Goal: Information Seeking & Learning: Learn about a topic

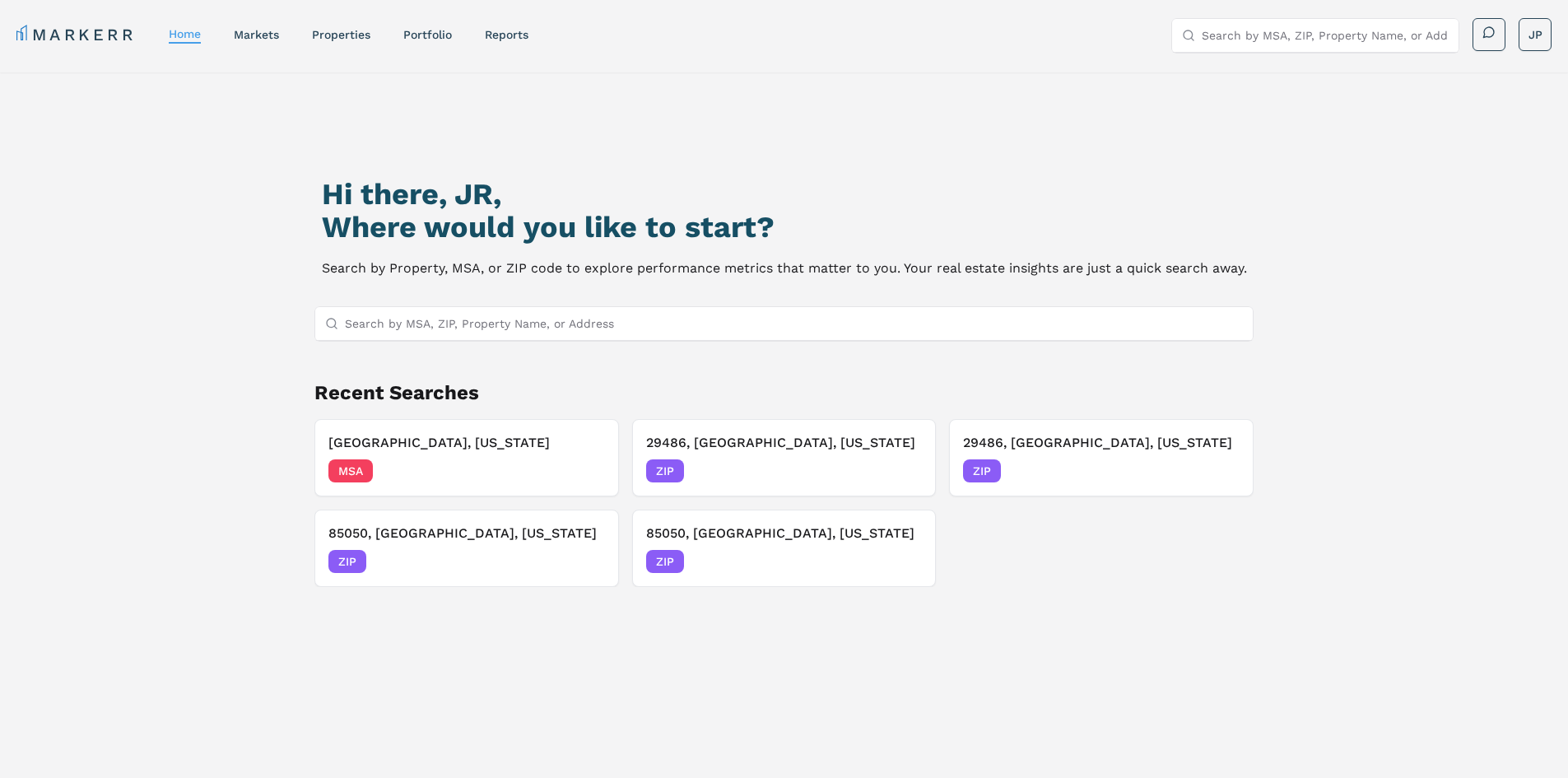
click at [510, 327] on input "Search by MSA, ZIP, Property Name, or Address" at bounding box center [795, 324] width 899 height 33
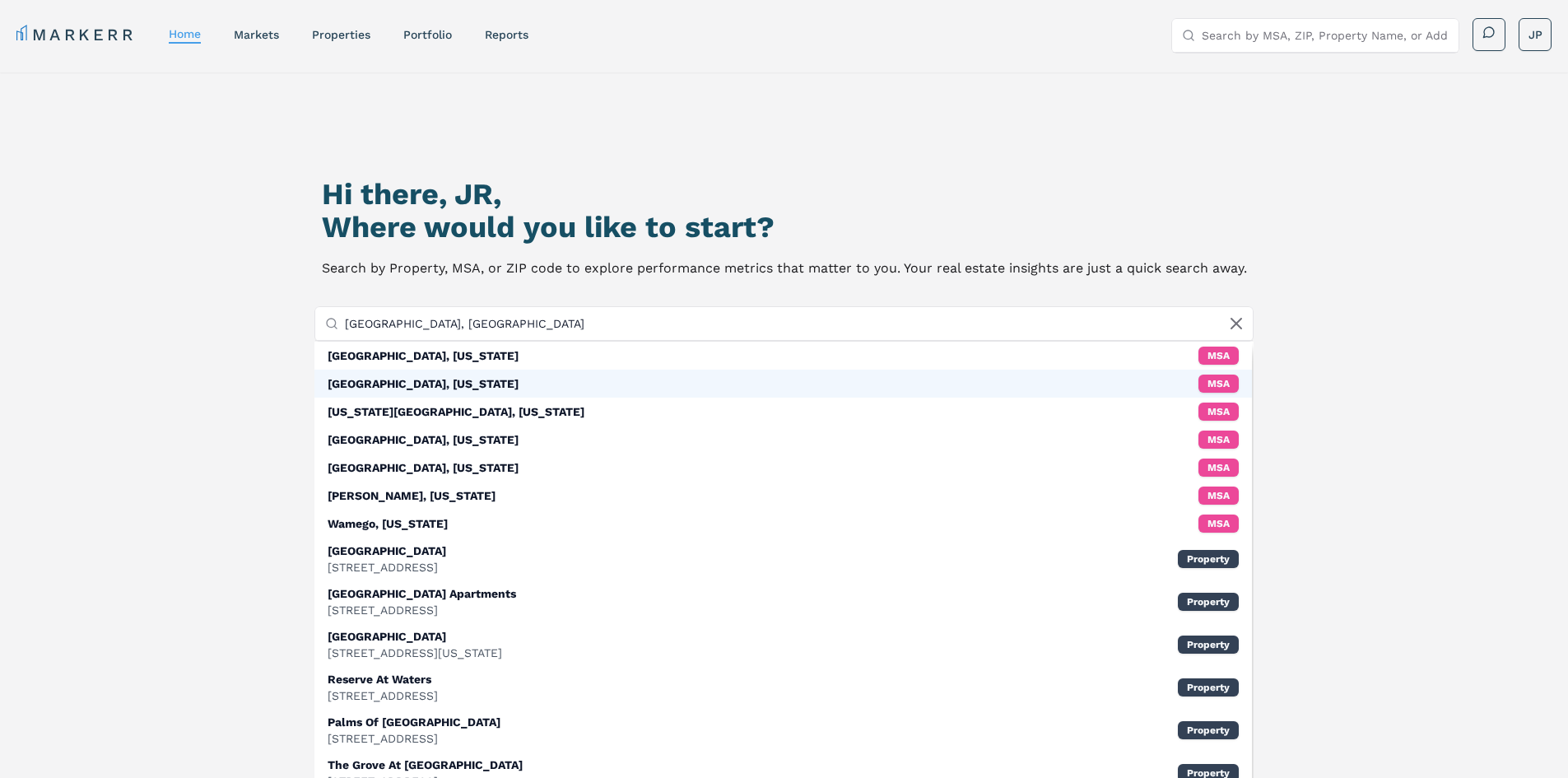
type input "[GEOGRAPHIC_DATA], [GEOGRAPHIC_DATA]"
click at [433, 381] on div "[GEOGRAPHIC_DATA], [US_STATE]" at bounding box center [423, 383] width 191 height 16
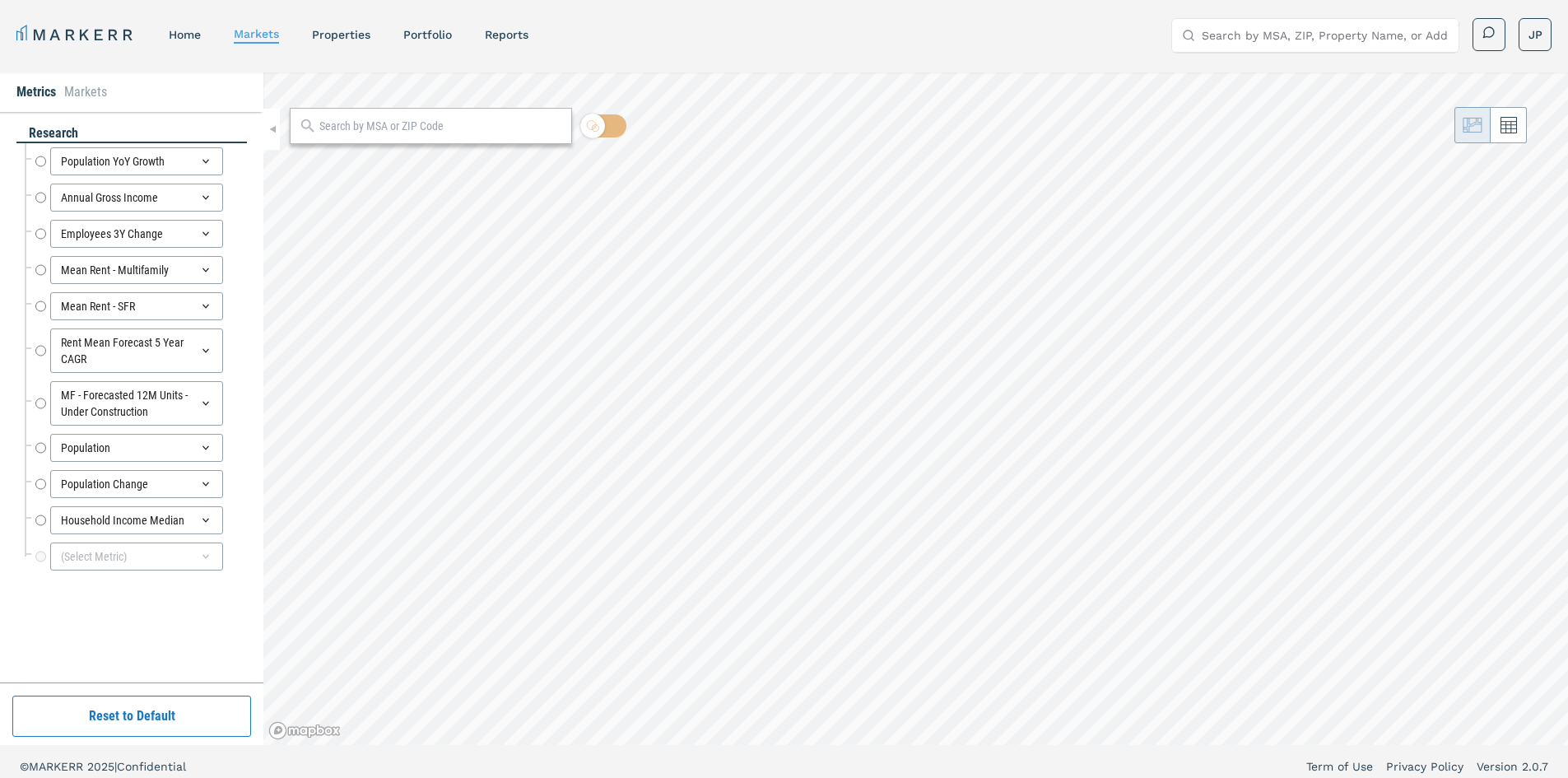
radio input "true"
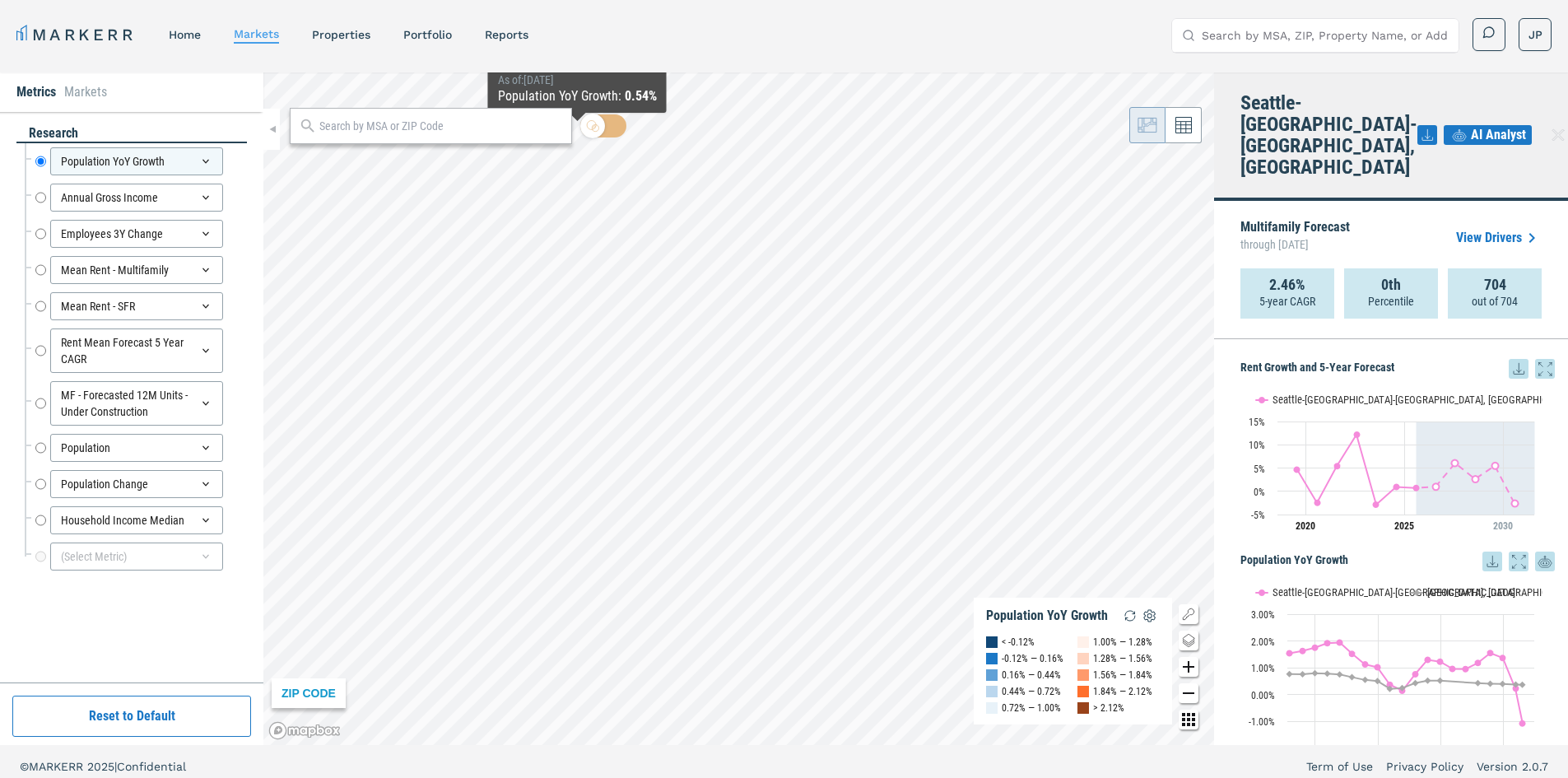
click at [452, 130] on input "text" at bounding box center [441, 127] width 244 height 17
type input "e"
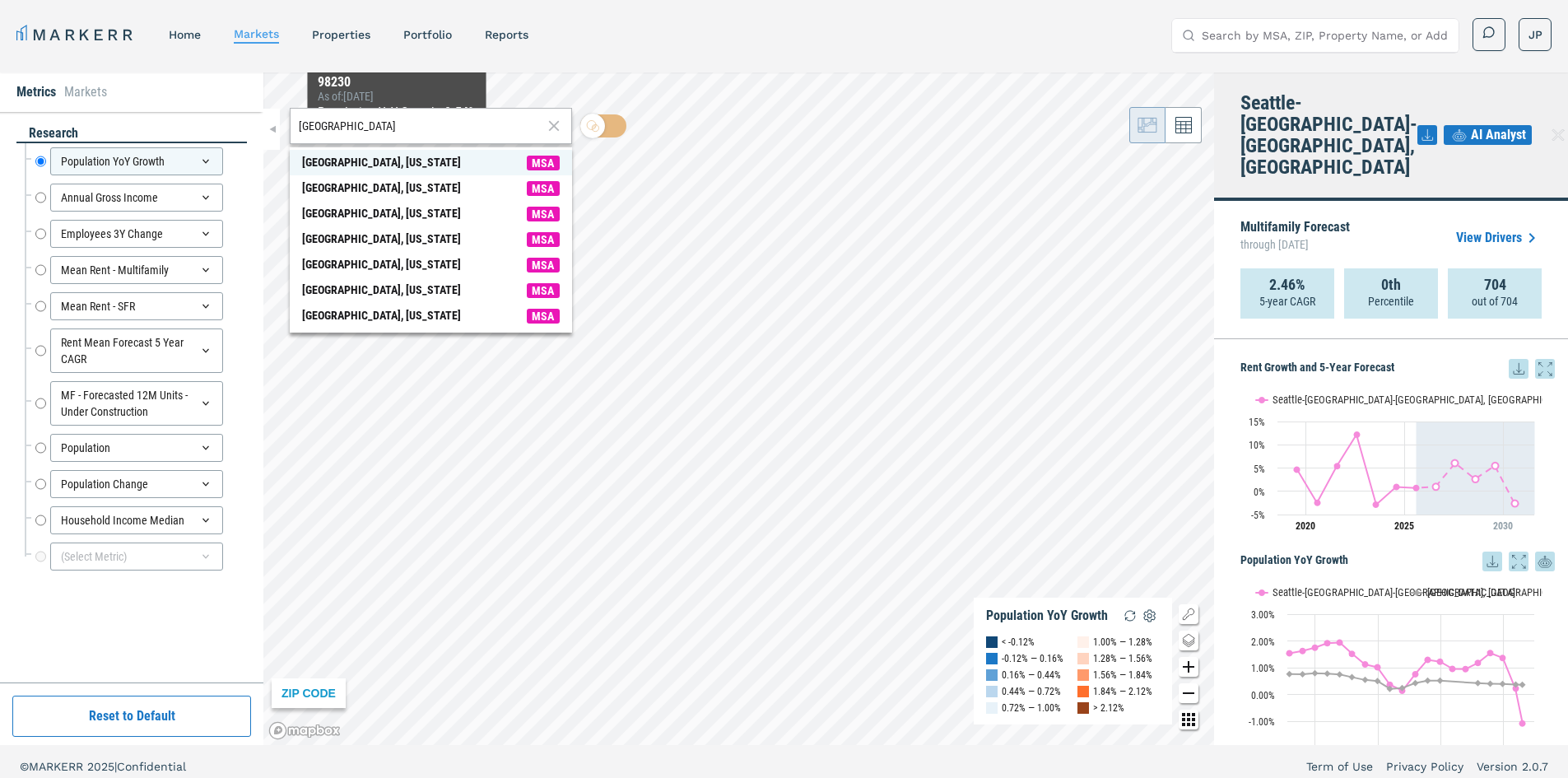
type input "[GEOGRAPHIC_DATA]"
click at [391, 159] on div "[GEOGRAPHIC_DATA], [US_STATE]" at bounding box center [380, 162] width 159 height 17
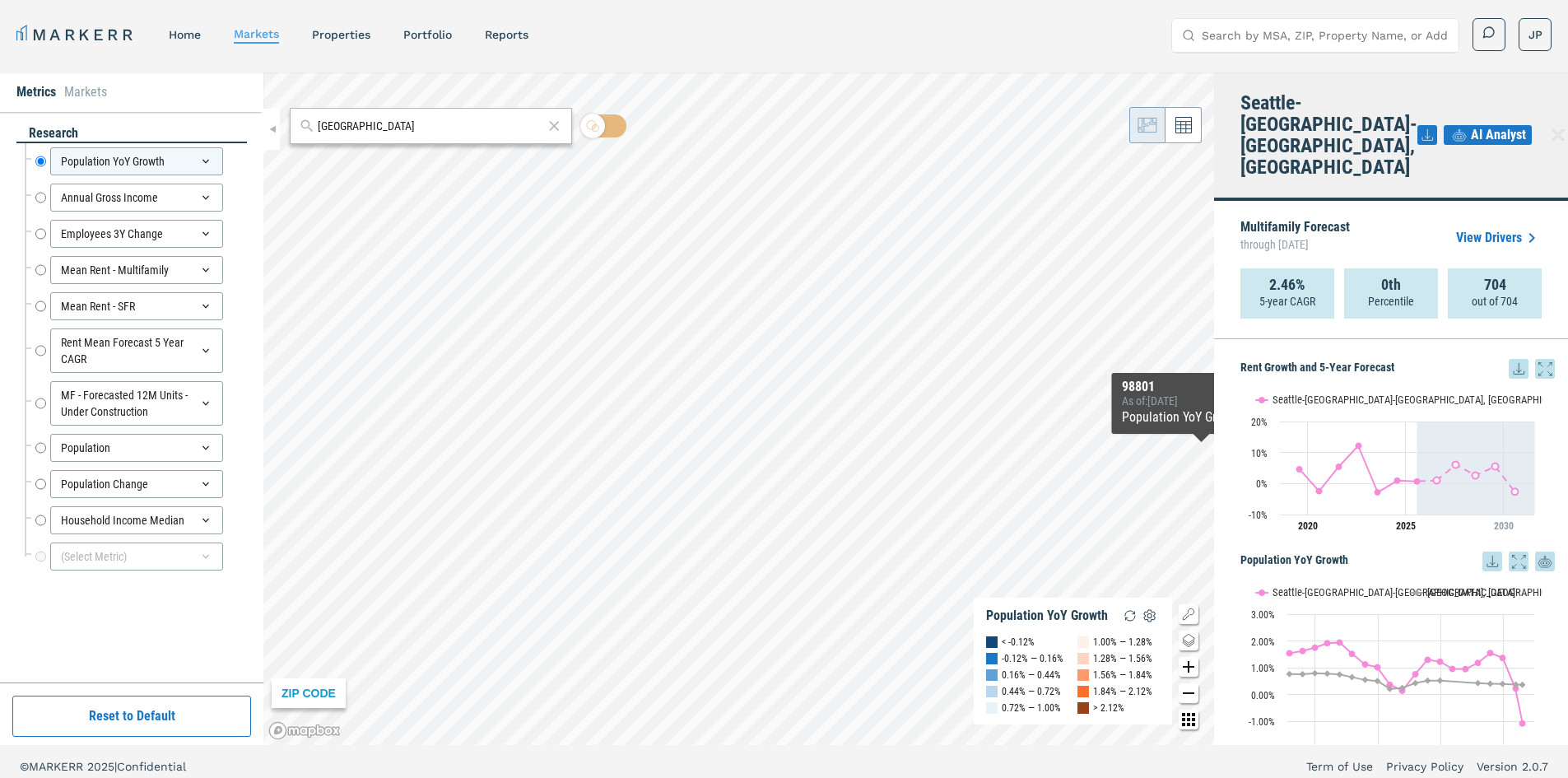
click at [1286, 120] on h4 "Seattle-[GEOGRAPHIC_DATA]-[GEOGRAPHIC_DATA], [GEOGRAPHIC_DATA]" at bounding box center [1329, 134] width 177 height 85
click at [1243, 125] on h4 "Seattle-[GEOGRAPHIC_DATA]-[GEOGRAPHIC_DATA], [GEOGRAPHIC_DATA]" at bounding box center [1329, 134] width 177 height 85
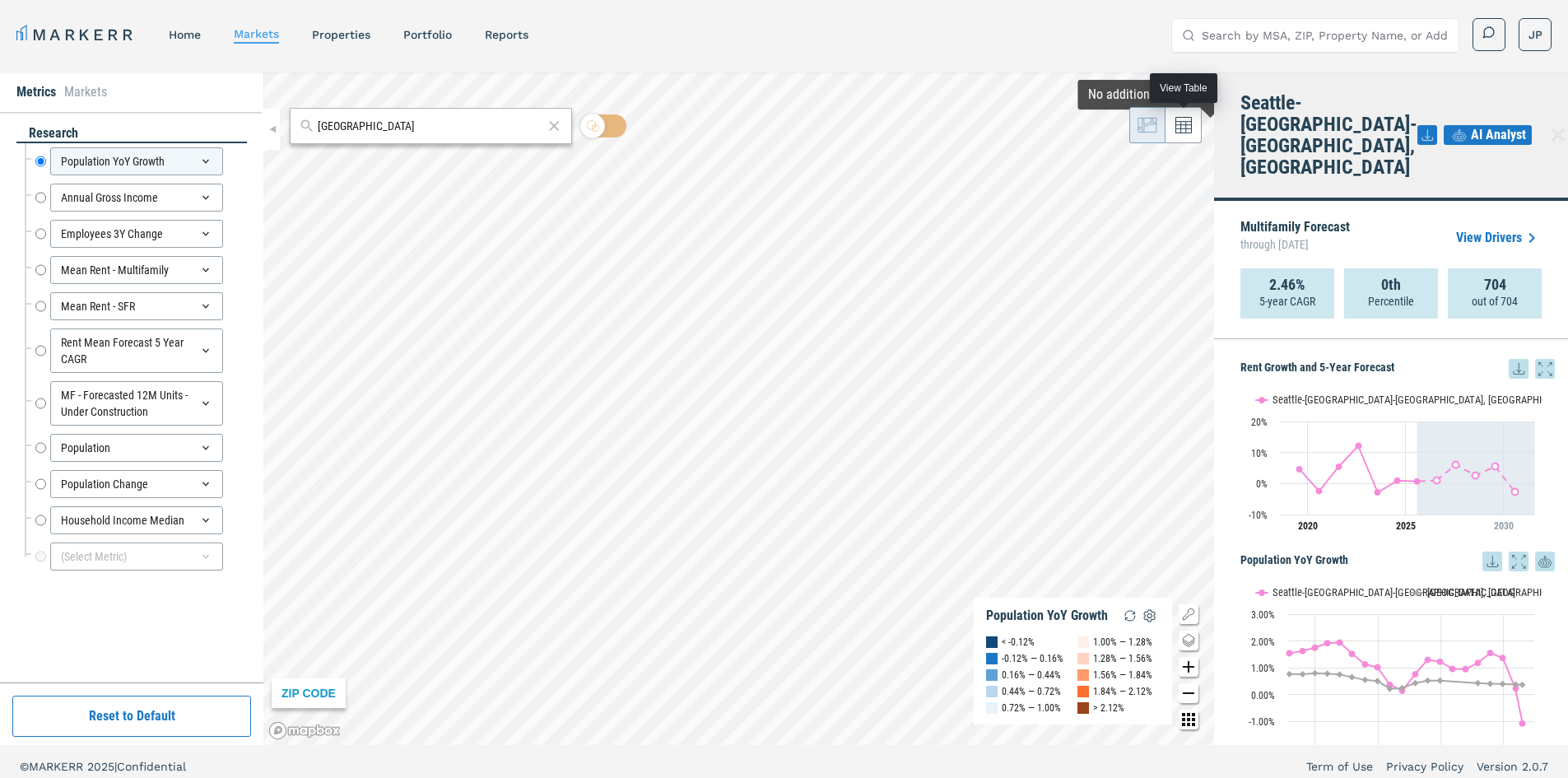
click at [1183, 134] on button at bounding box center [1184, 125] width 37 height 36
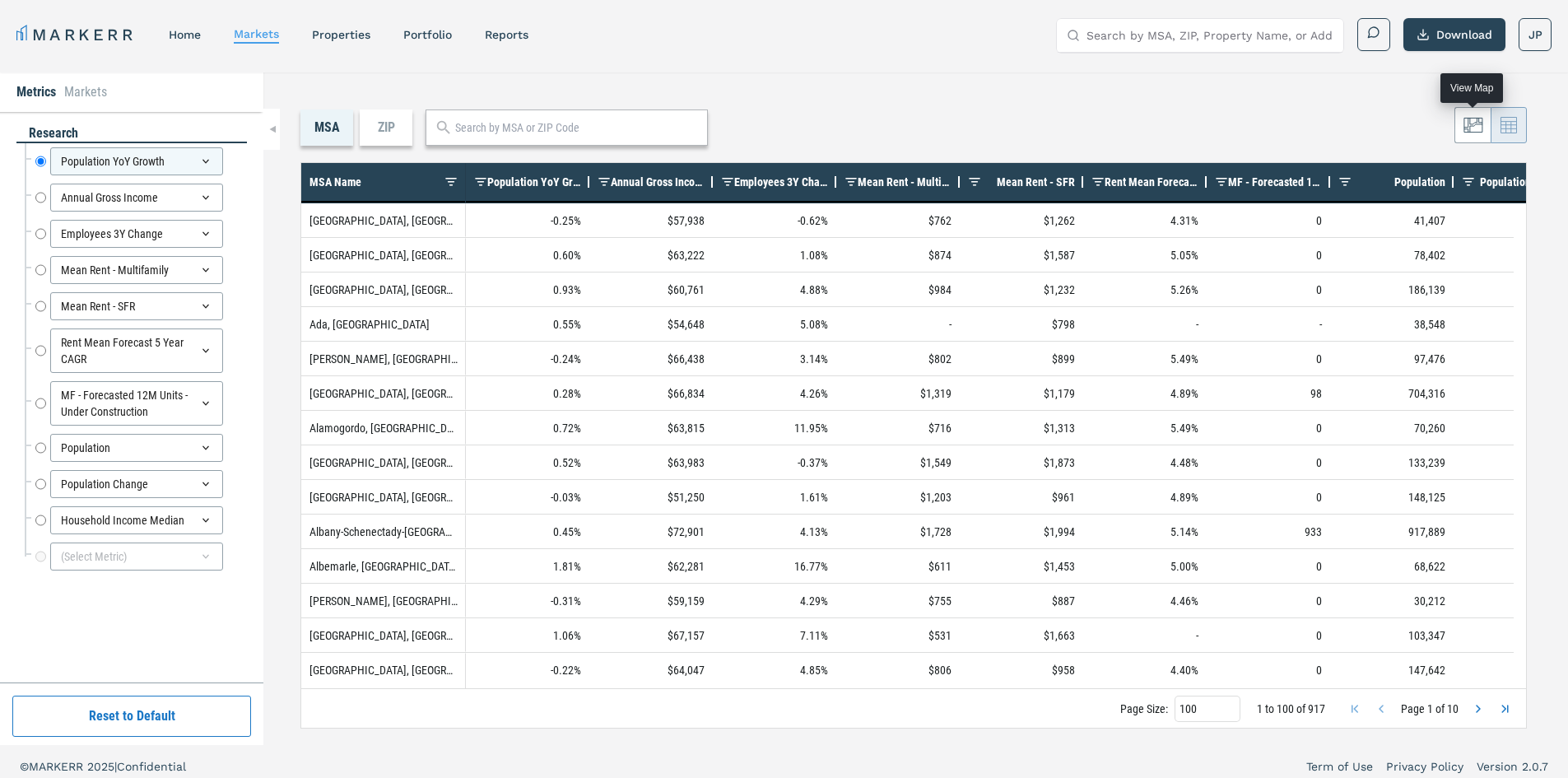
click at [1467, 126] on icon at bounding box center [1473, 125] width 20 height 20
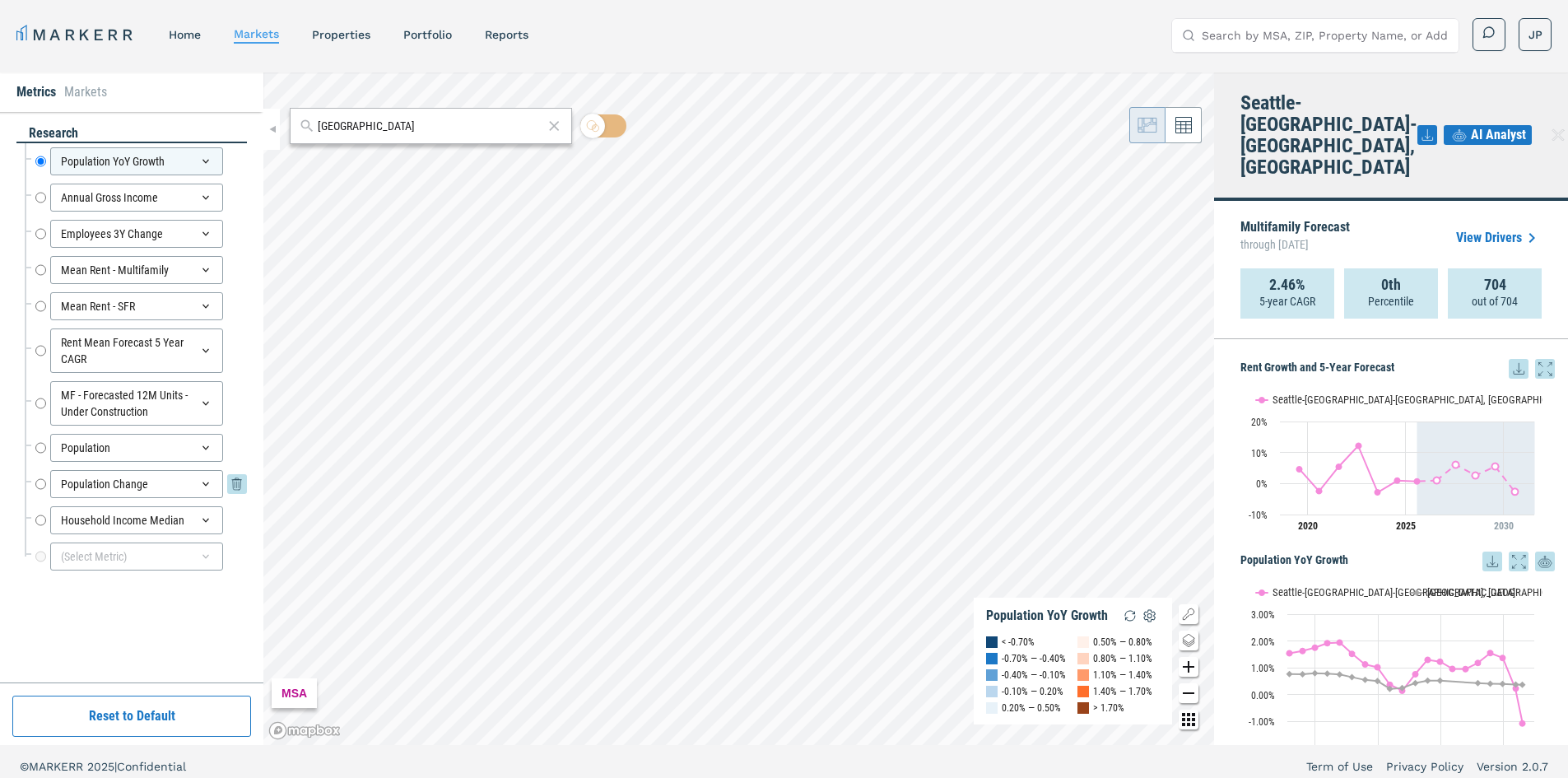
click at [124, 475] on div "Population Change" at bounding box center [136, 483] width 173 height 28
click at [46, 483] on div "Population Change Population Change" at bounding box center [141, 483] width 211 height 28
click at [42, 481] on input "Population Change" at bounding box center [40, 483] width 11 height 28
radio input "false"
radio input "true"
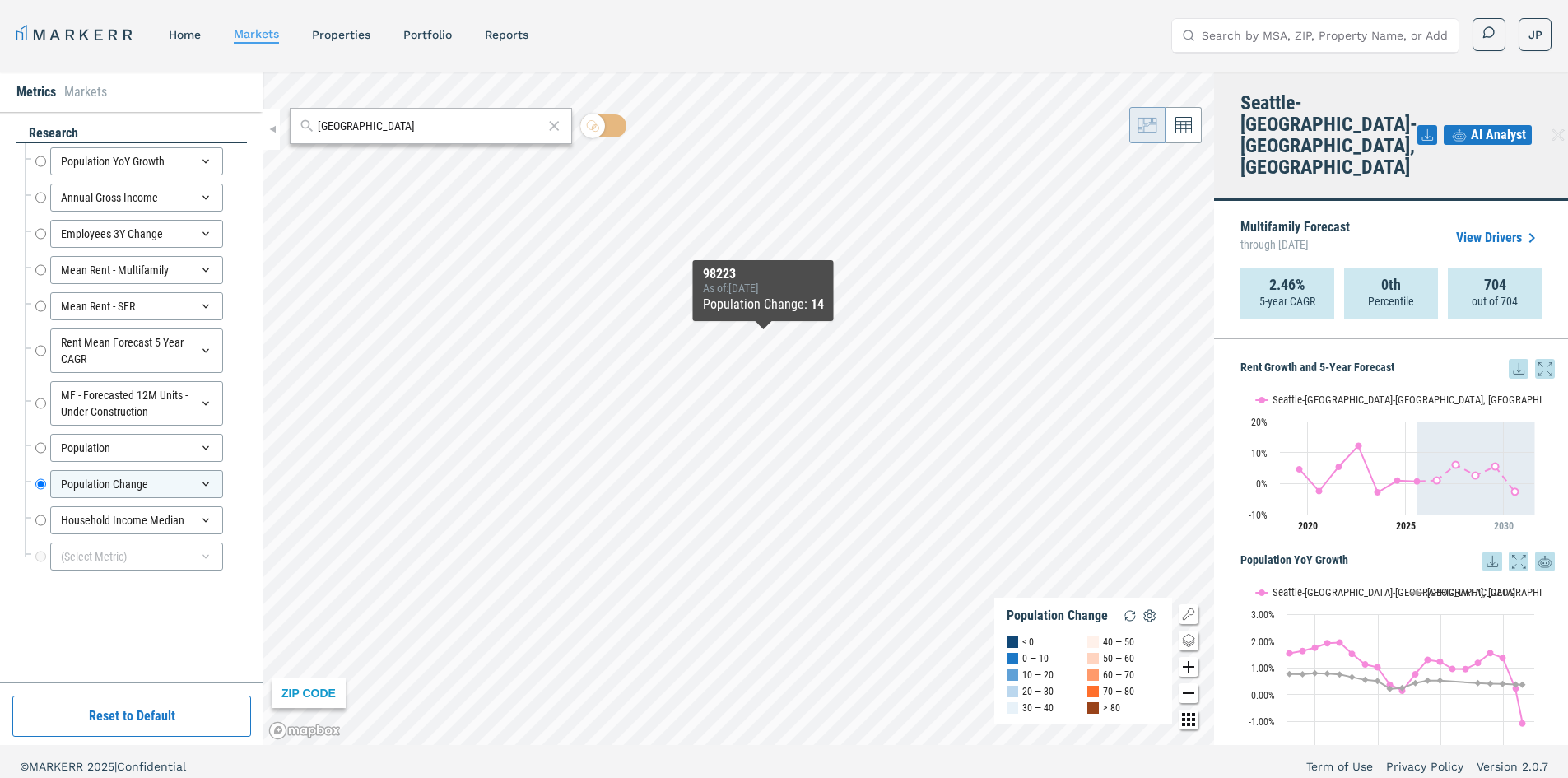
click at [776, 304] on div "Population Change : 14" at bounding box center [764, 304] width 121 height 20
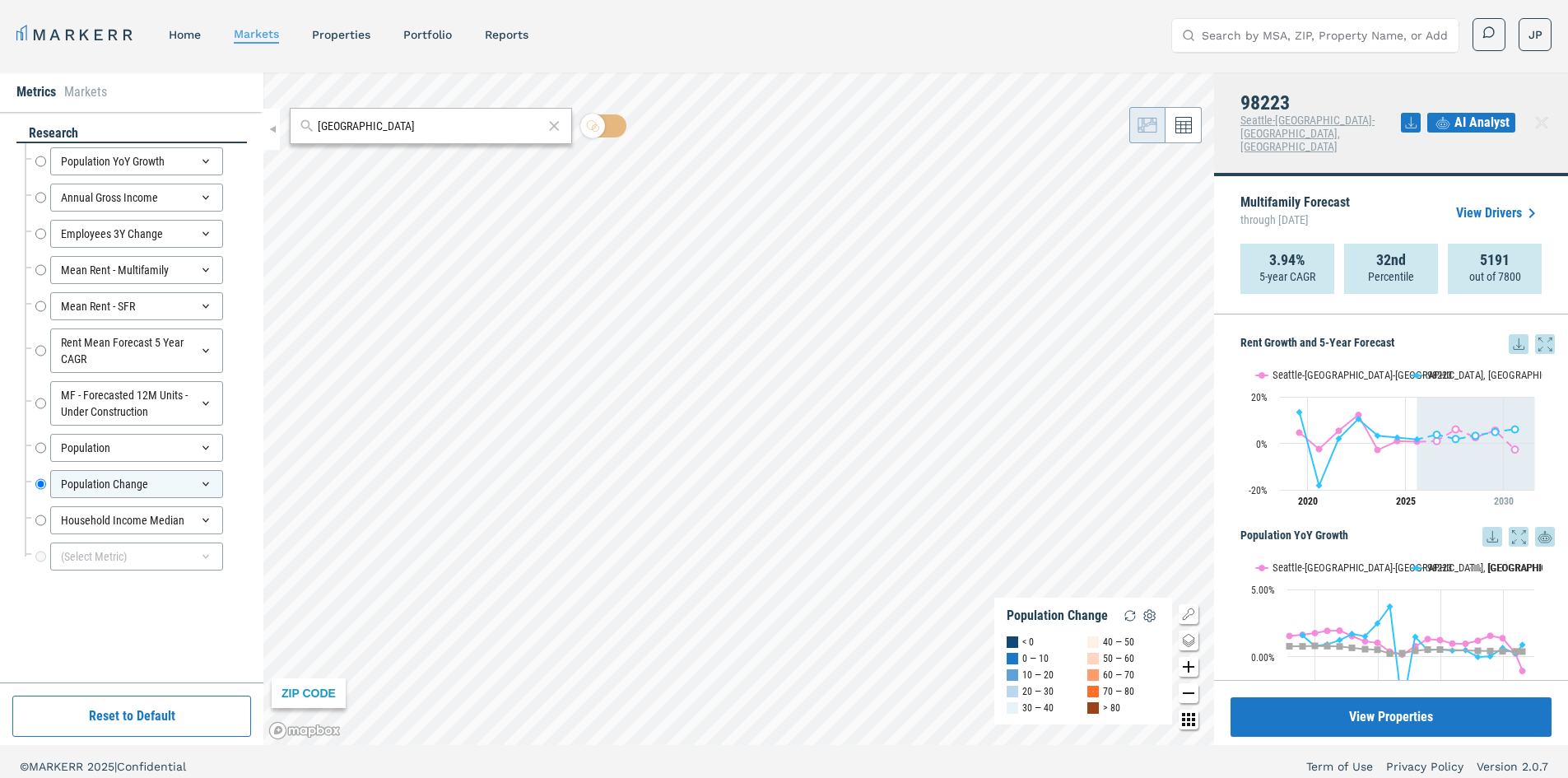
click at [1491, 113] on span "AI Analyst" at bounding box center [1482, 122] width 55 height 20
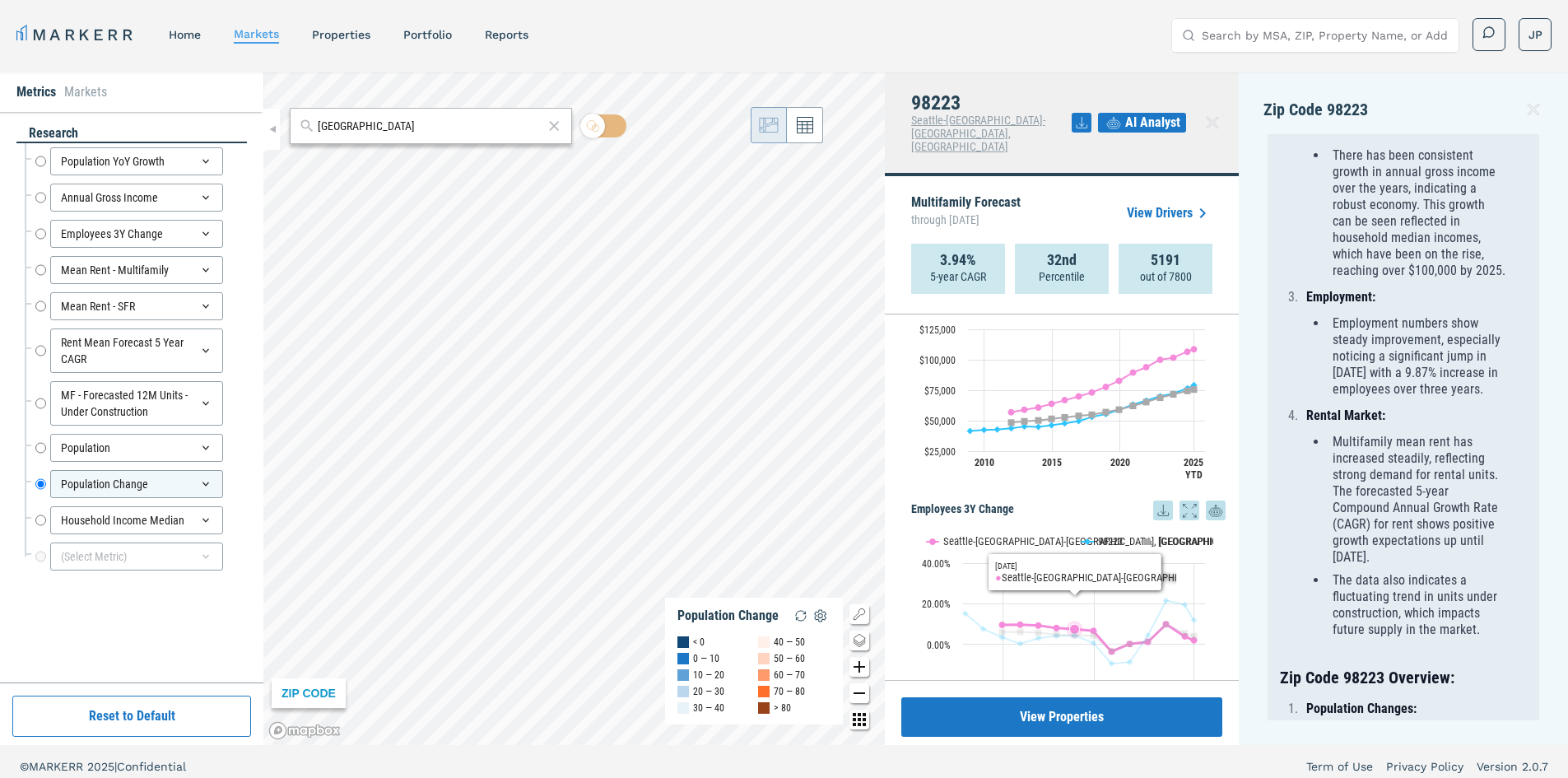
scroll to position [411, 0]
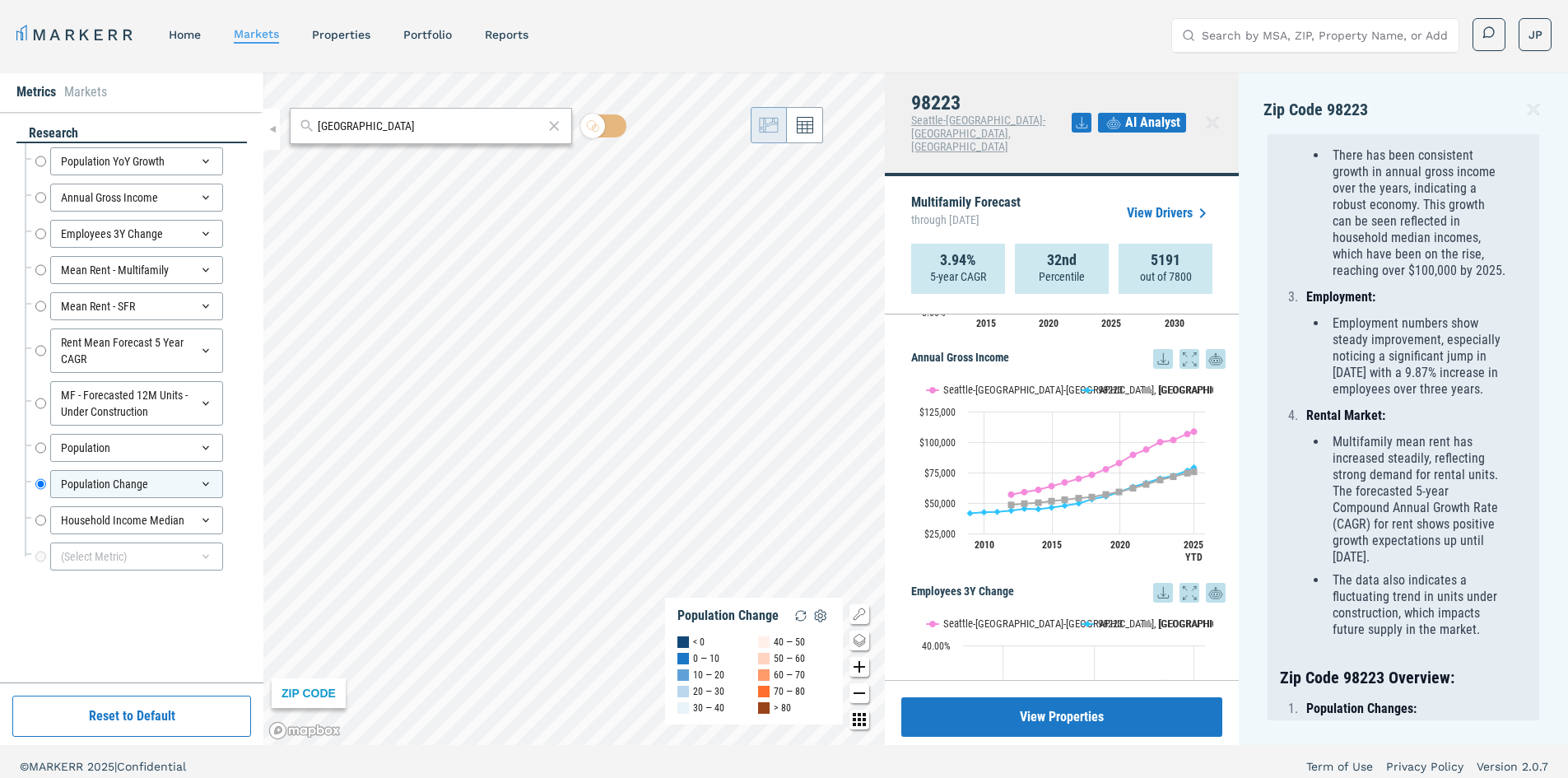
click at [1155, 369] on rect "Interactive chart" at bounding box center [1062, 472] width 302 height 206
click at [1169, 383] on text "[GEOGRAPHIC_DATA]" at bounding box center [1202, 389] width 88 height 12
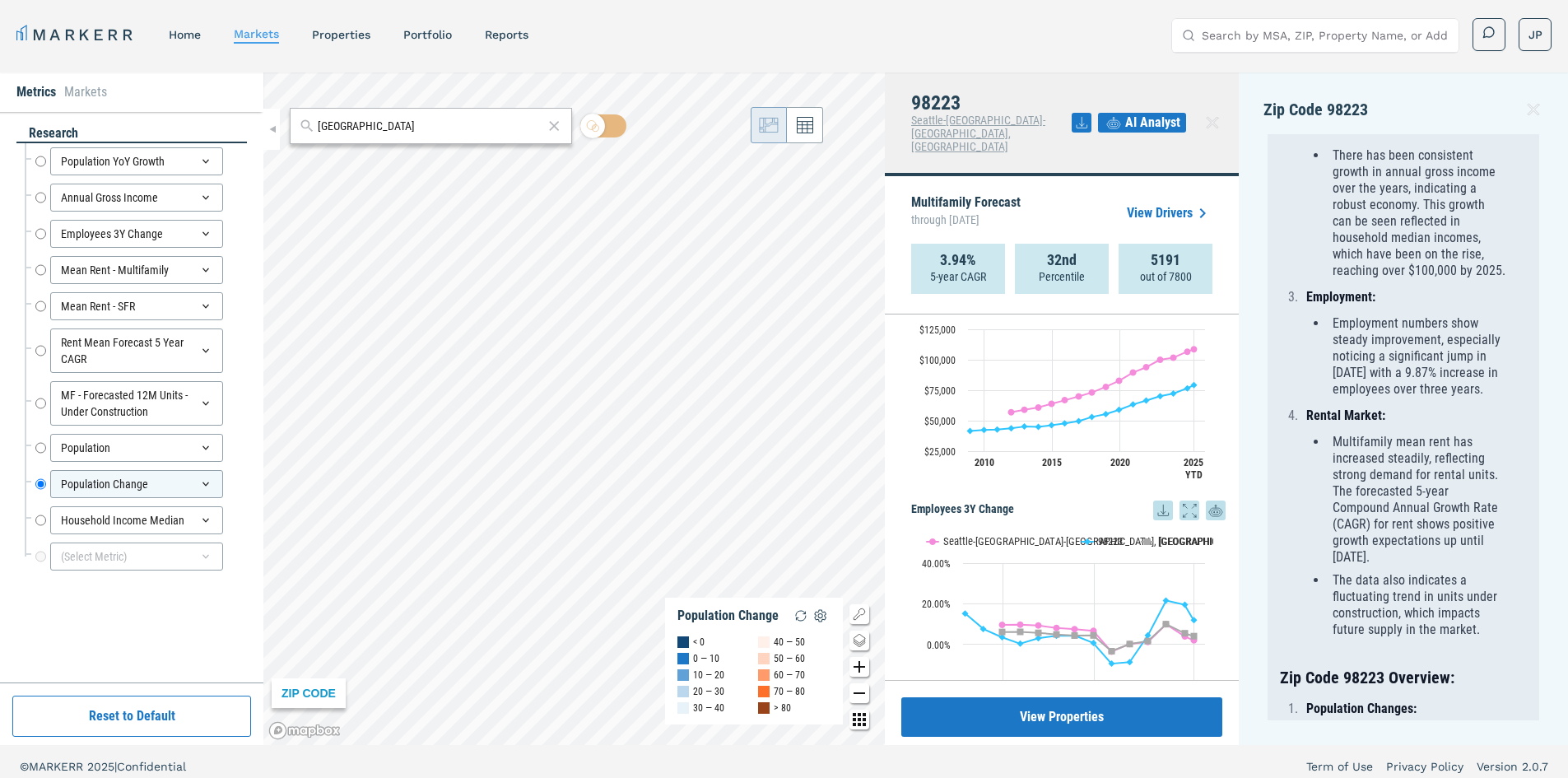
scroll to position [576, 0]
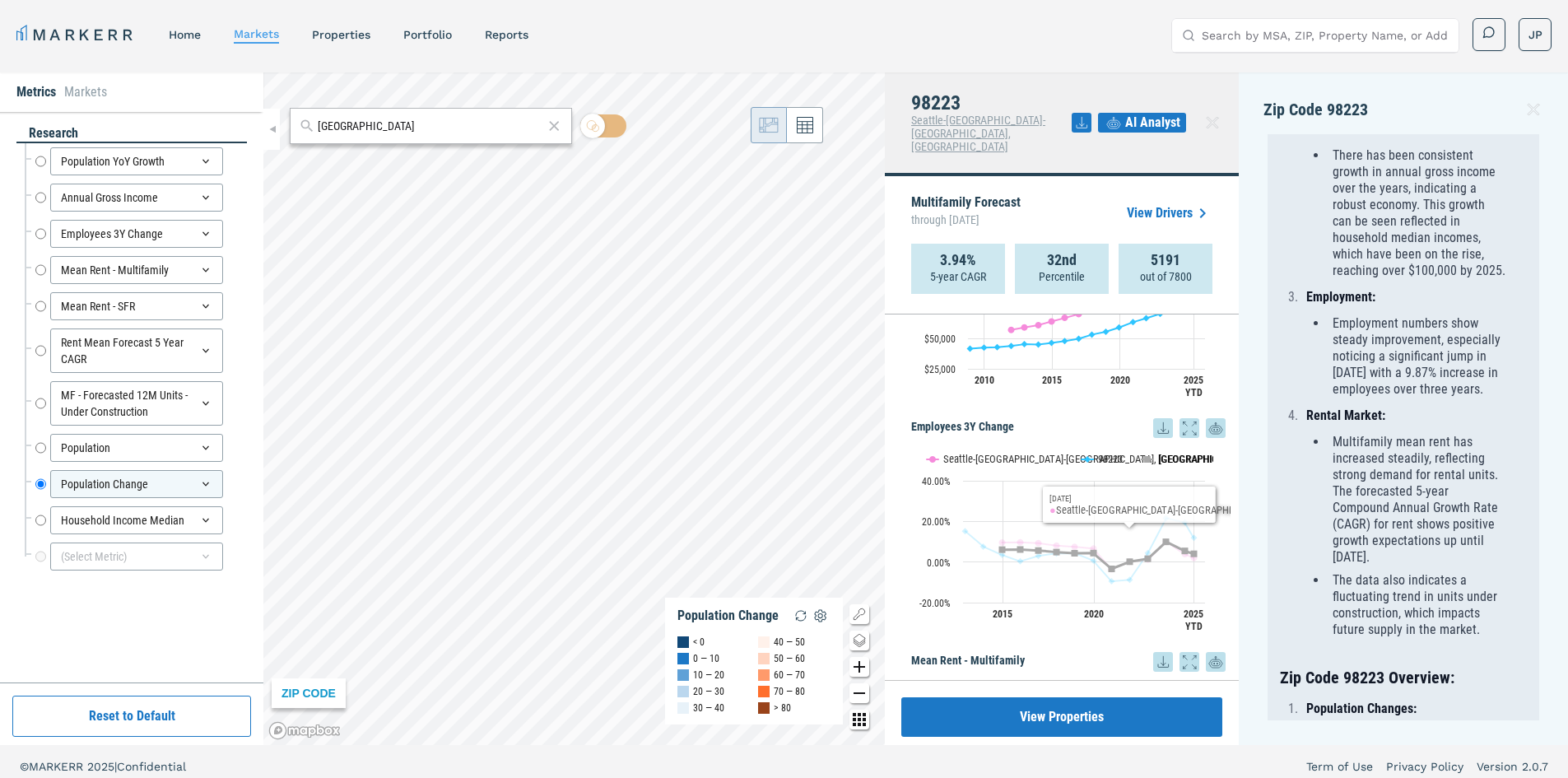
click at [1166, 452] on text "[GEOGRAPHIC_DATA]" at bounding box center [1202, 458] width 88 height 12
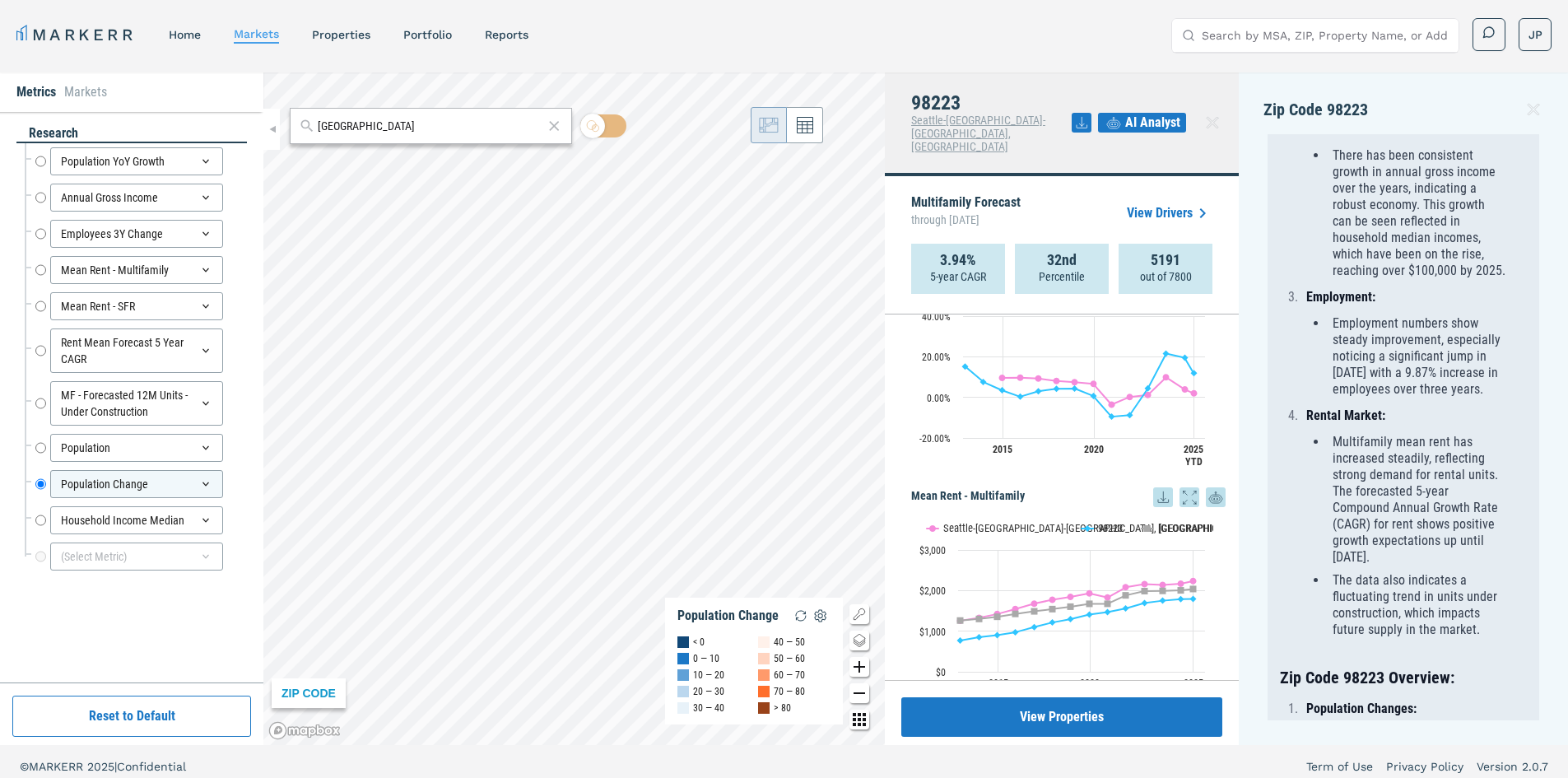
scroll to position [823, 0]
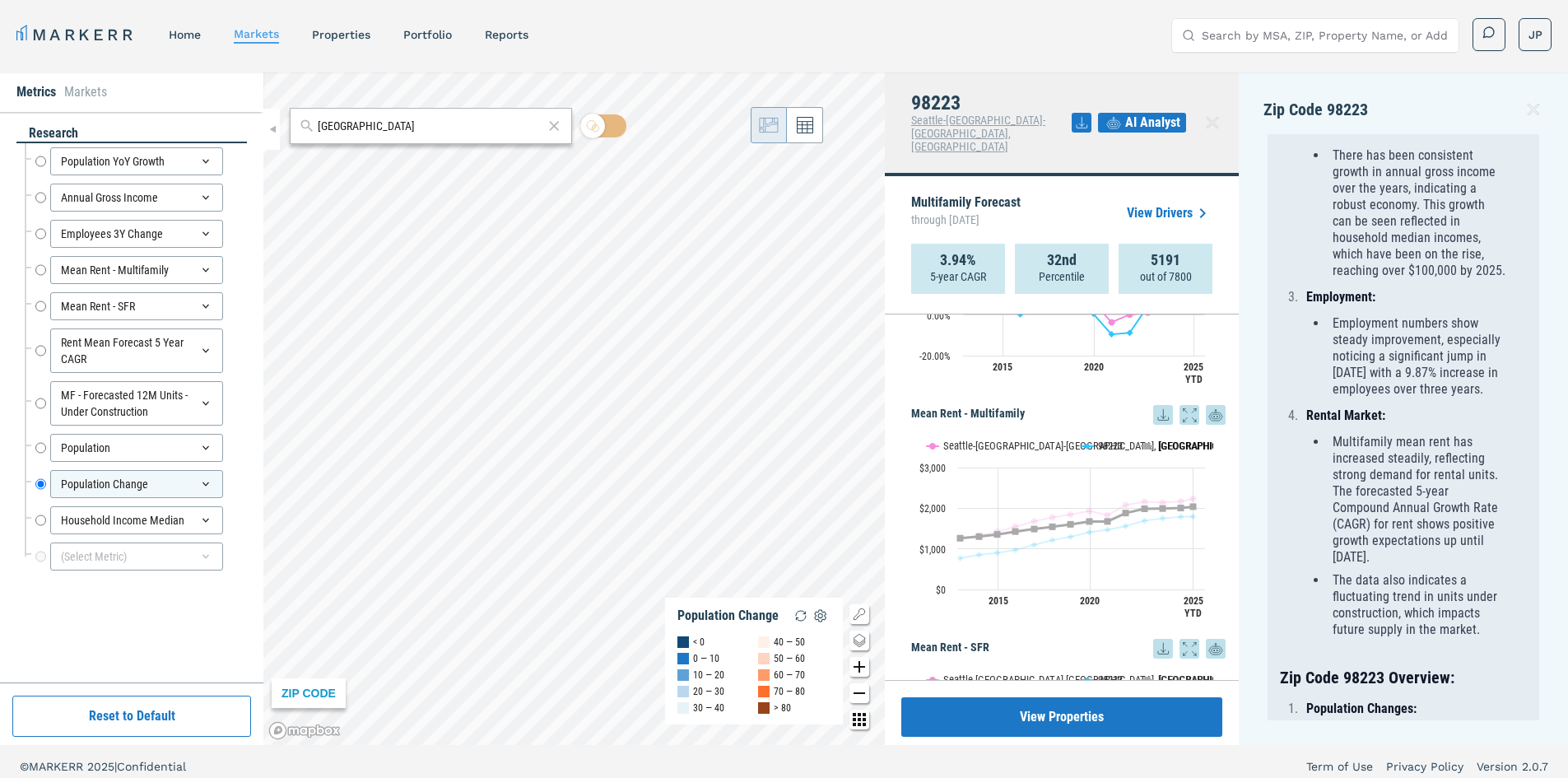
click at [1158, 440] on text "[GEOGRAPHIC_DATA]" at bounding box center [1202, 446] width 88 height 12
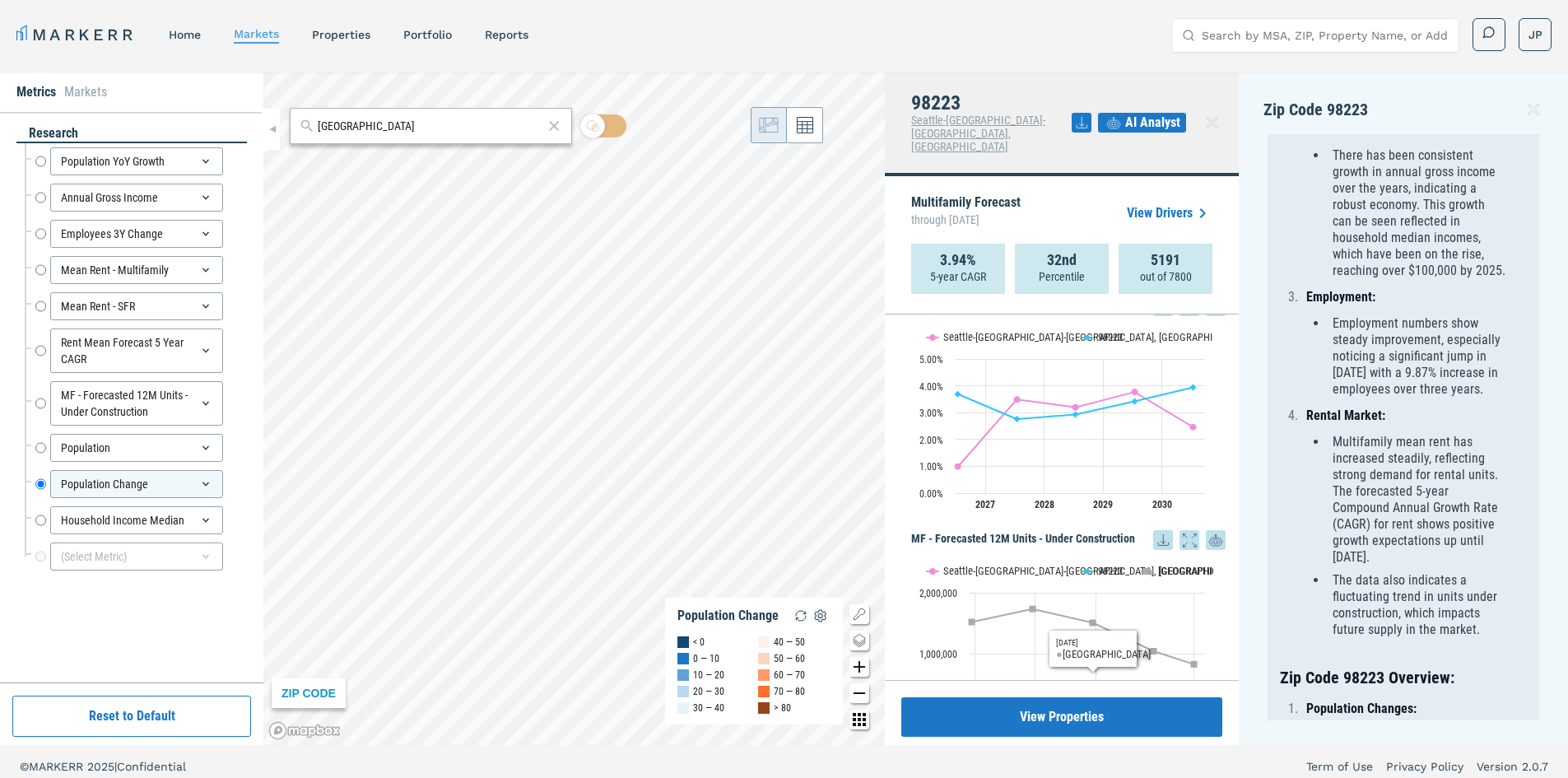
scroll to position [1481, 0]
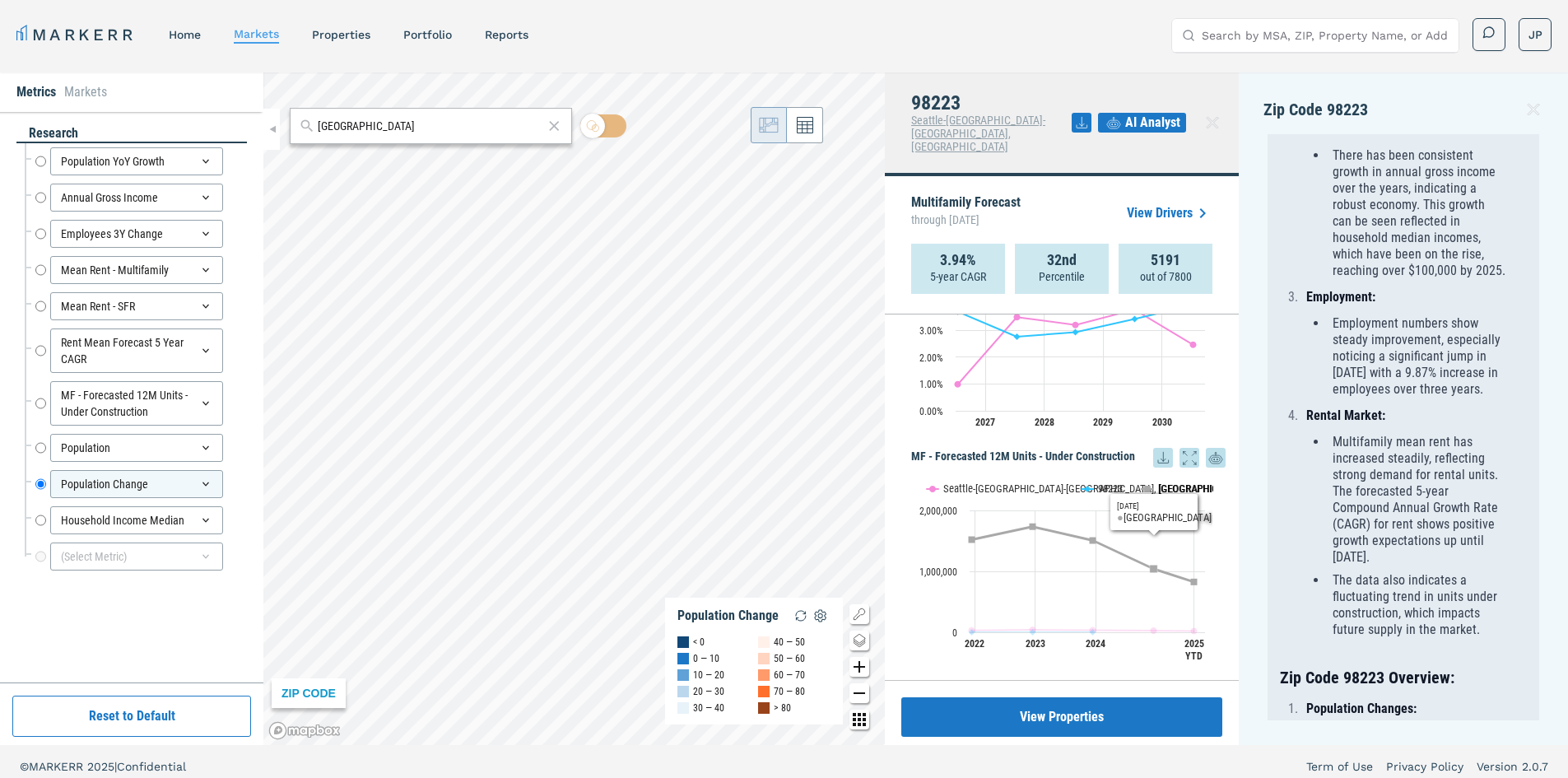
click at [1148, 468] on rect "Interactive chart" at bounding box center [1062, 571] width 302 height 206
click at [1170, 482] on text "[GEOGRAPHIC_DATA]" at bounding box center [1202, 488] width 88 height 12
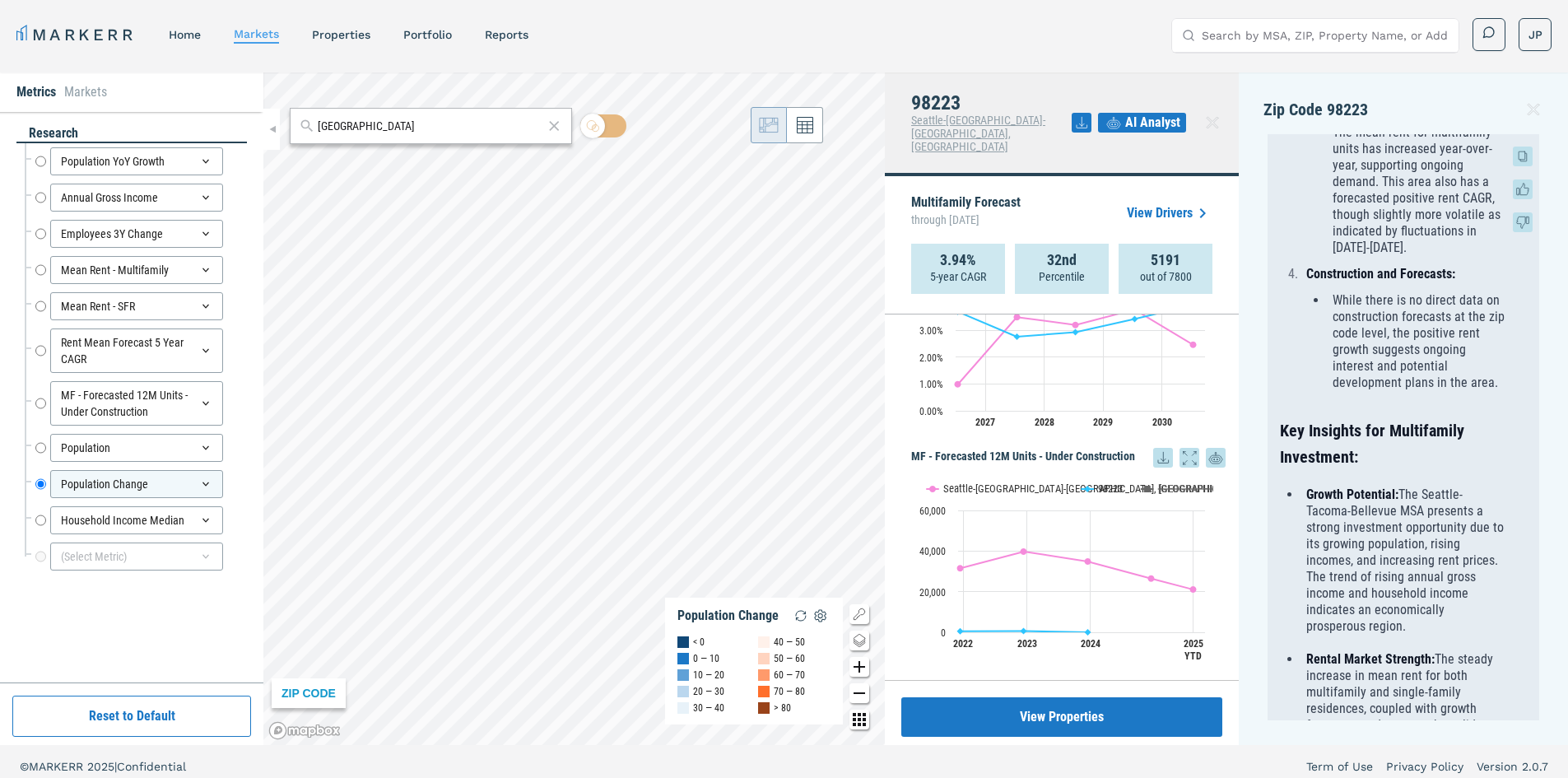
scroll to position [1564, 0]
